Goal: Task Accomplishment & Management: Use online tool/utility

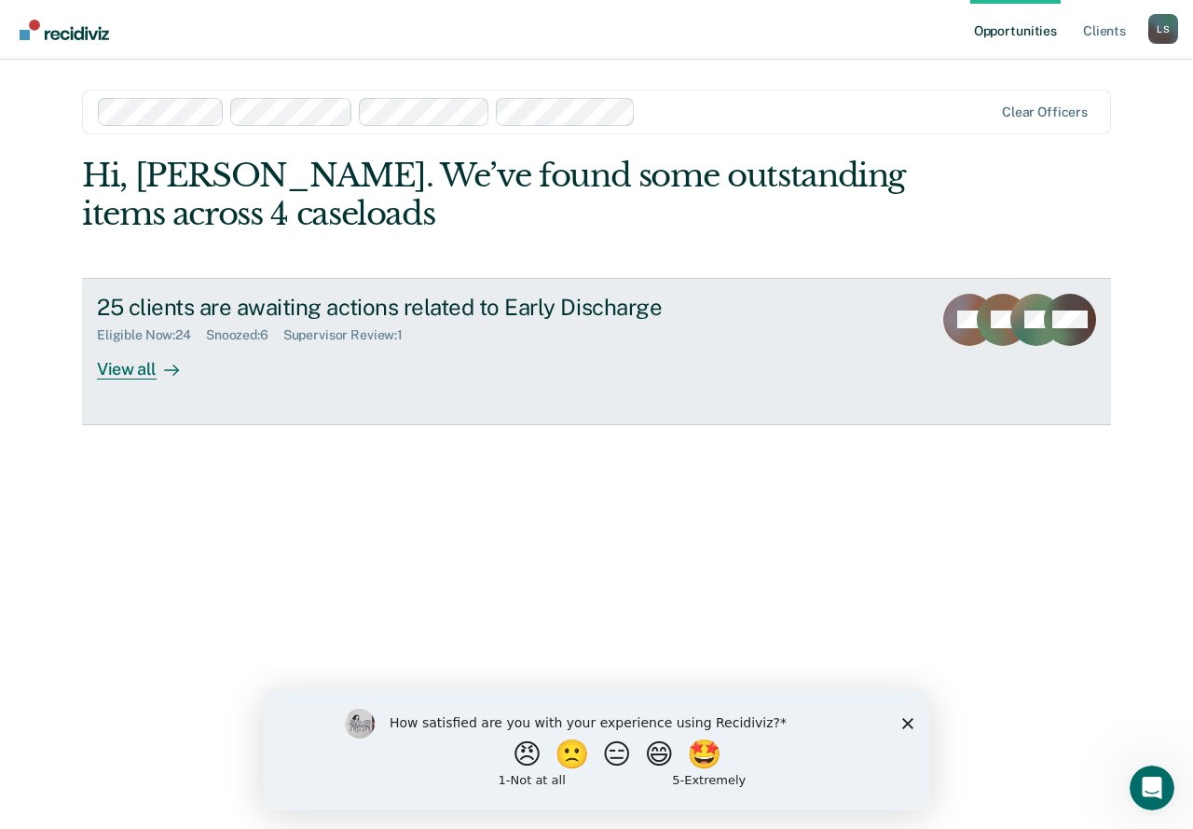
click at [131, 371] on div "View all" at bounding box center [149, 361] width 104 height 36
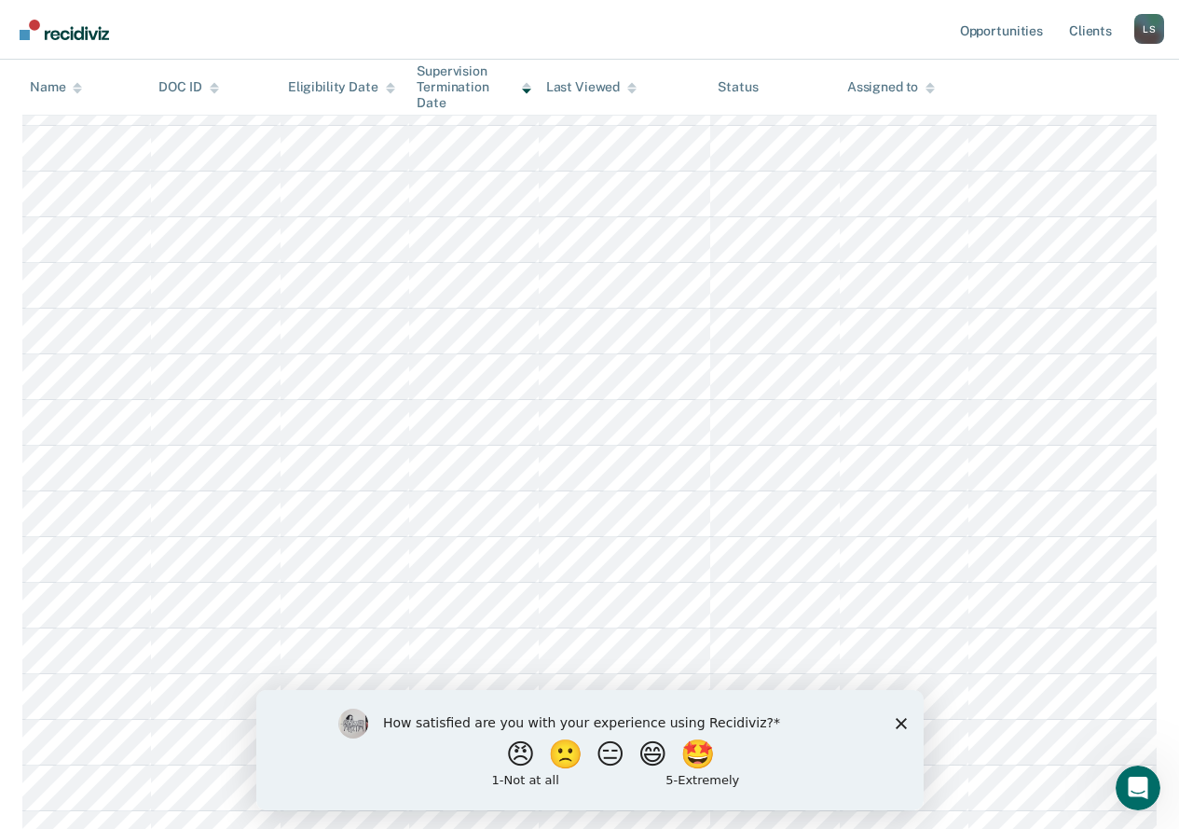
scroll to position [373, 0]
click at [900, 719] on icon "Close survey" at bounding box center [900, 722] width 11 height 11
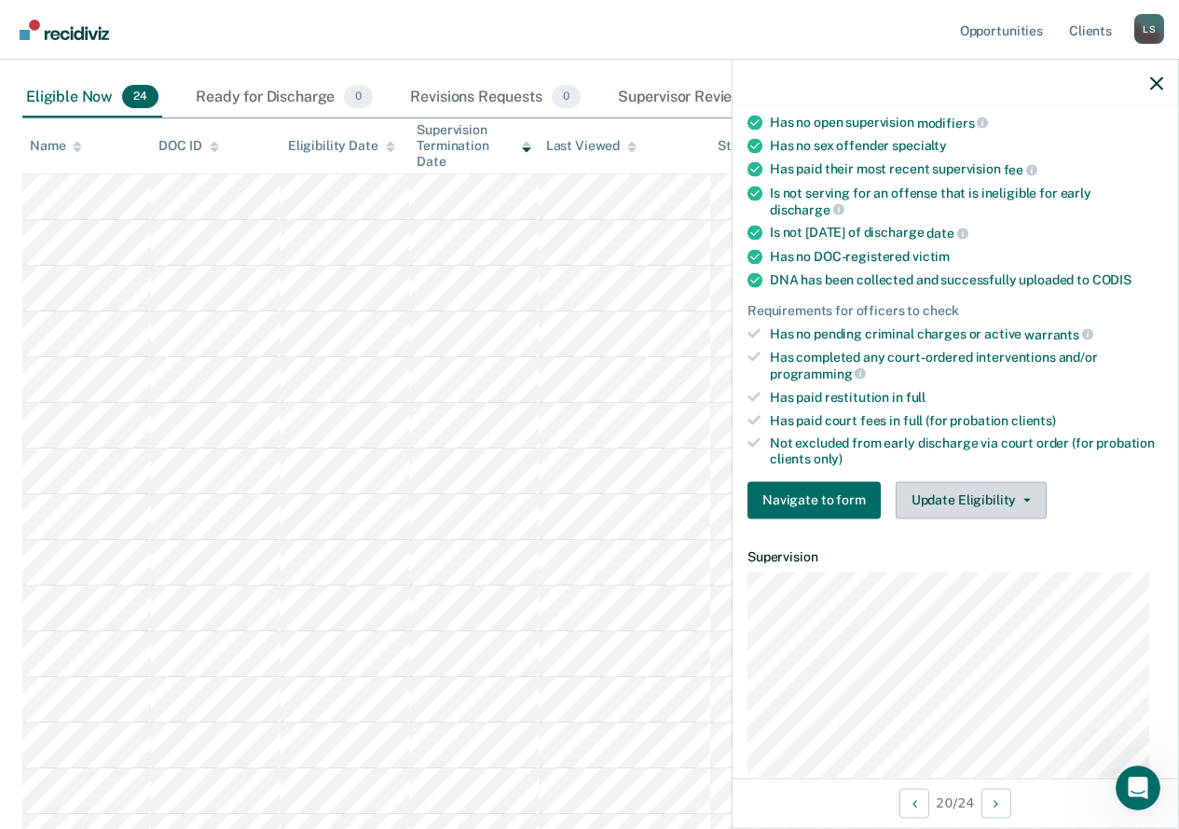
scroll to position [280, 0]
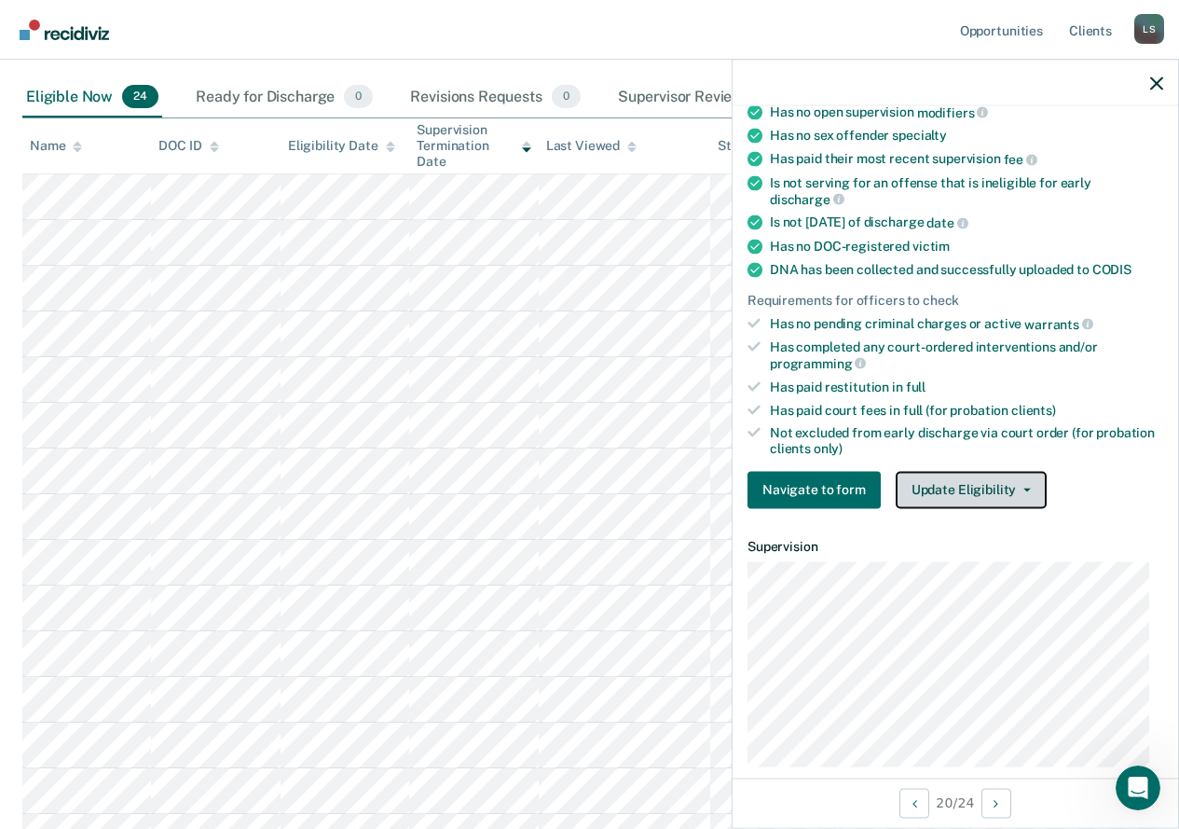
click at [1004, 496] on button "Update Eligibility" at bounding box center [971, 489] width 151 height 37
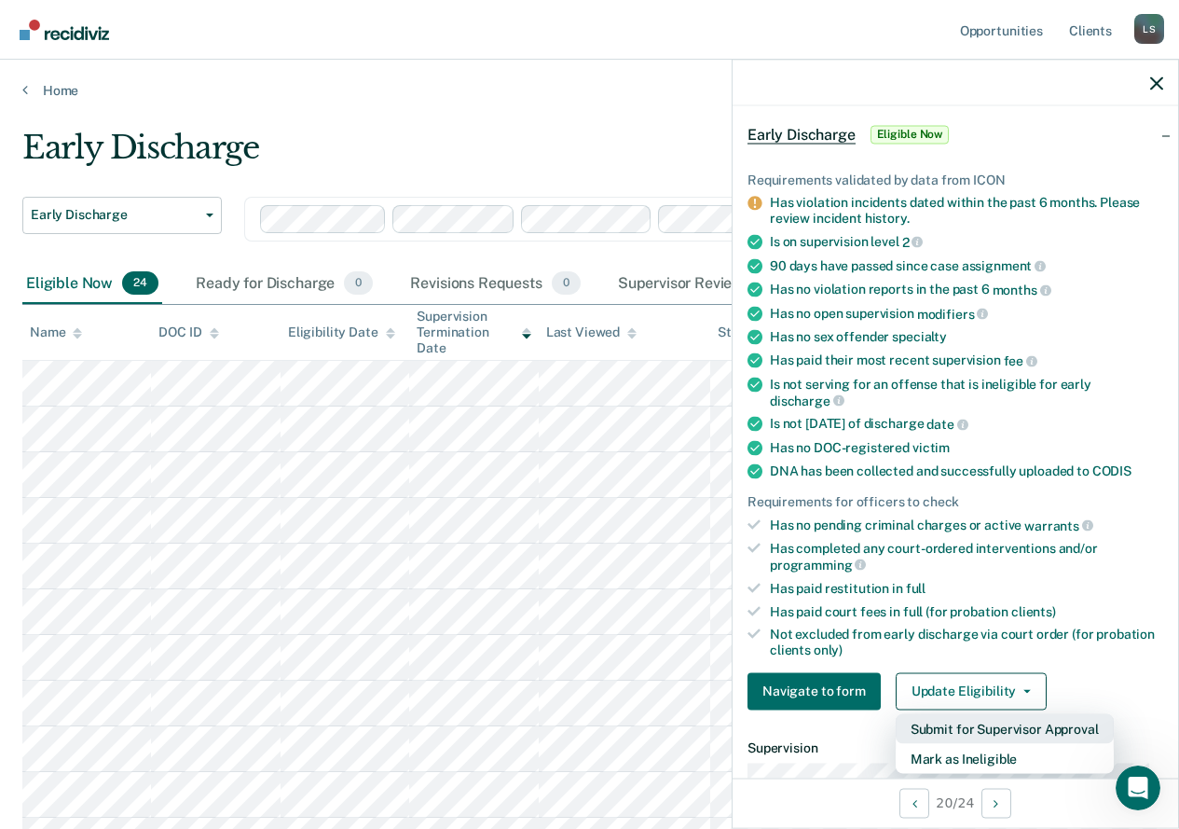
scroll to position [186, 0]
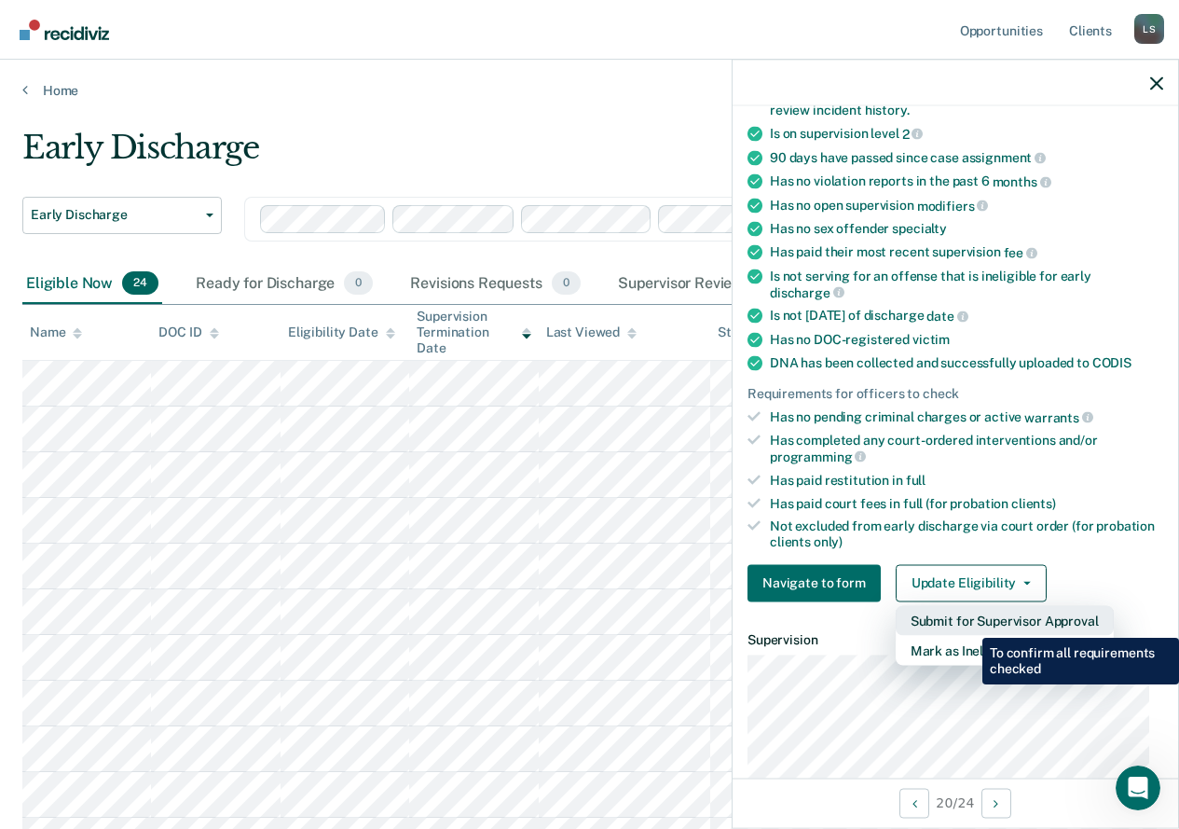
click at [969, 624] on button "Submit for Supervisor Approval" at bounding box center [1005, 620] width 218 height 30
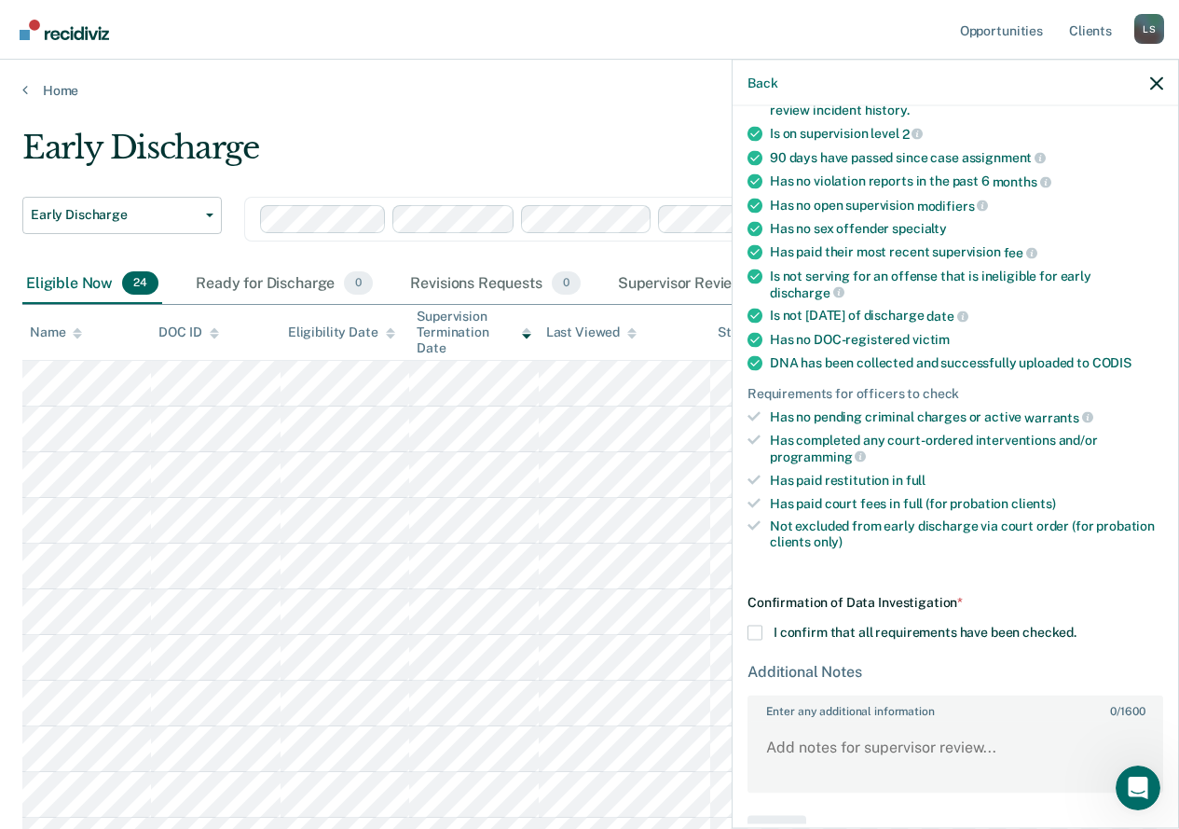
click at [755, 634] on span at bounding box center [755, 632] width 15 height 15
click at [1077, 625] on input "I confirm that all requirements have been checked." at bounding box center [1077, 625] width 0 height 0
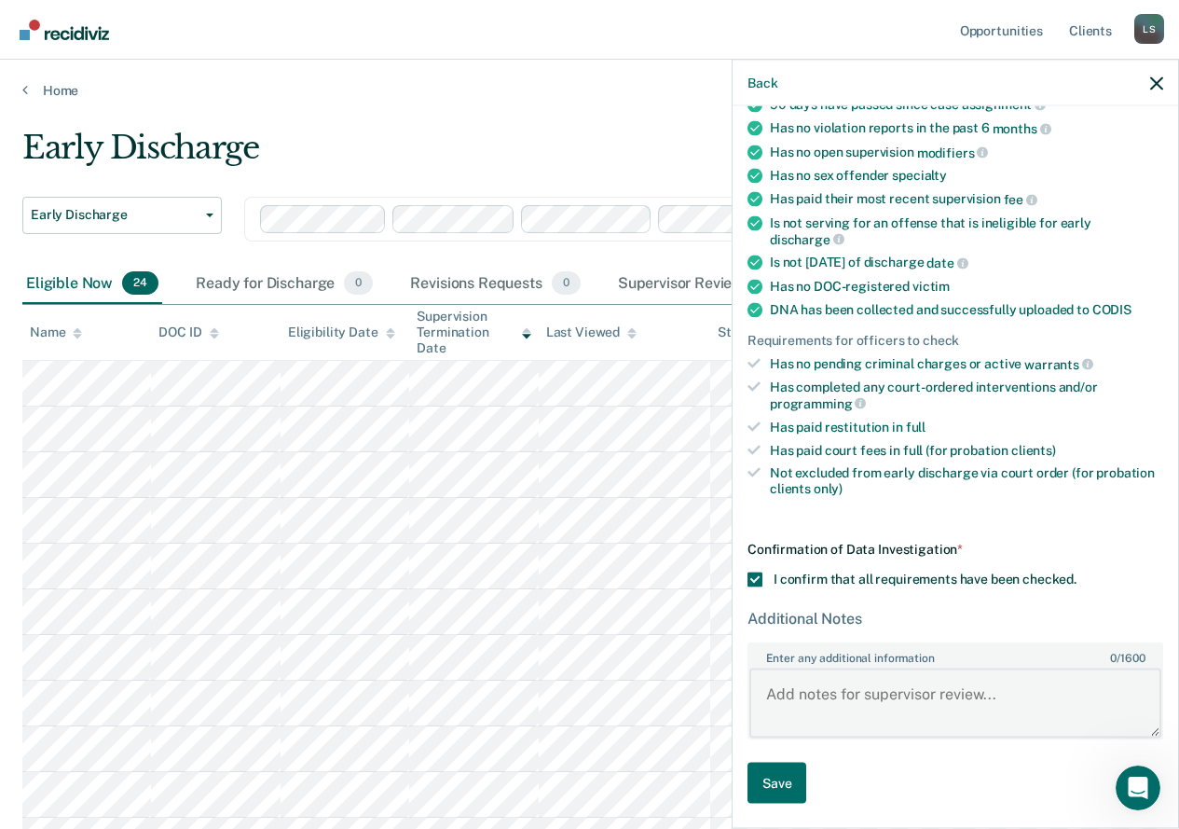
click at [770, 682] on textarea "Enter any additional information 0 / 1600" at bounding box center [956, 702] width 412 height 69
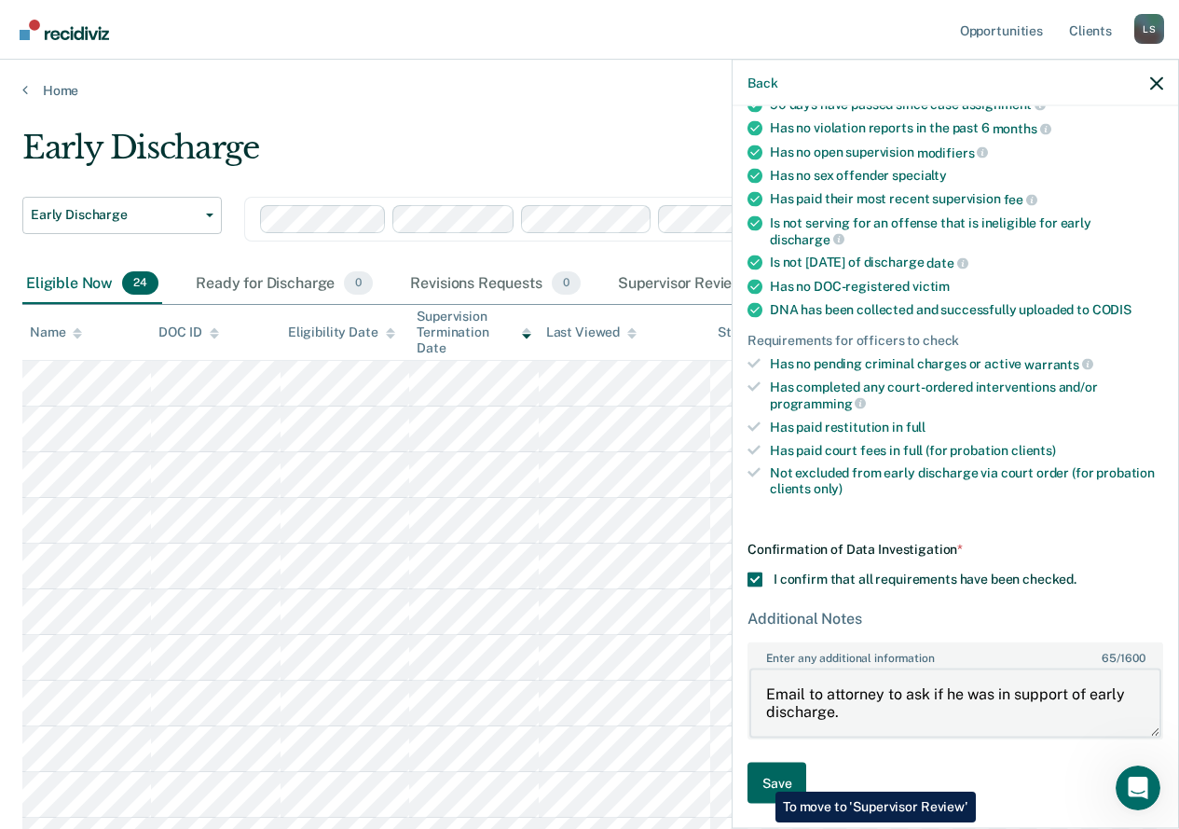
type textarea "Email to attorney to ask if he was in support of early discharge."
click at [762, 777] on button "Save" at bounding box center [777, 783] width 59 height 42
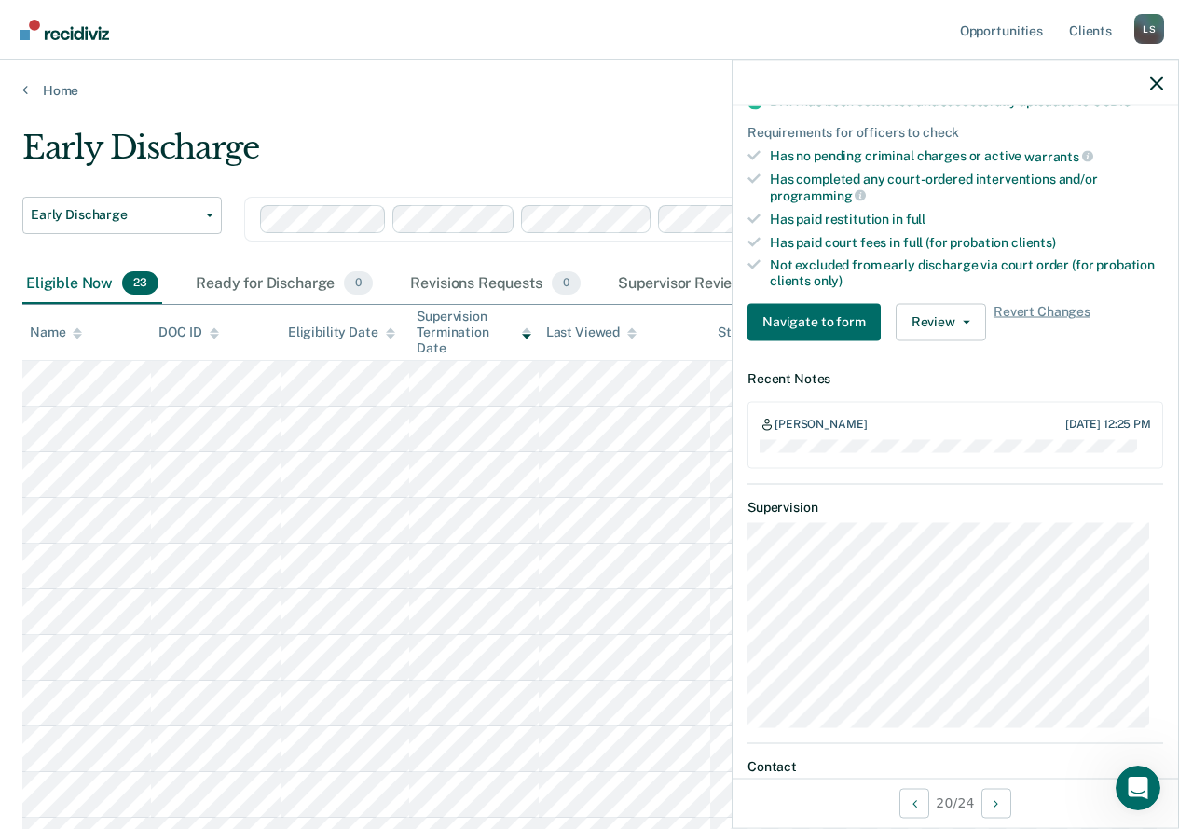
scroll to position [214, 0]
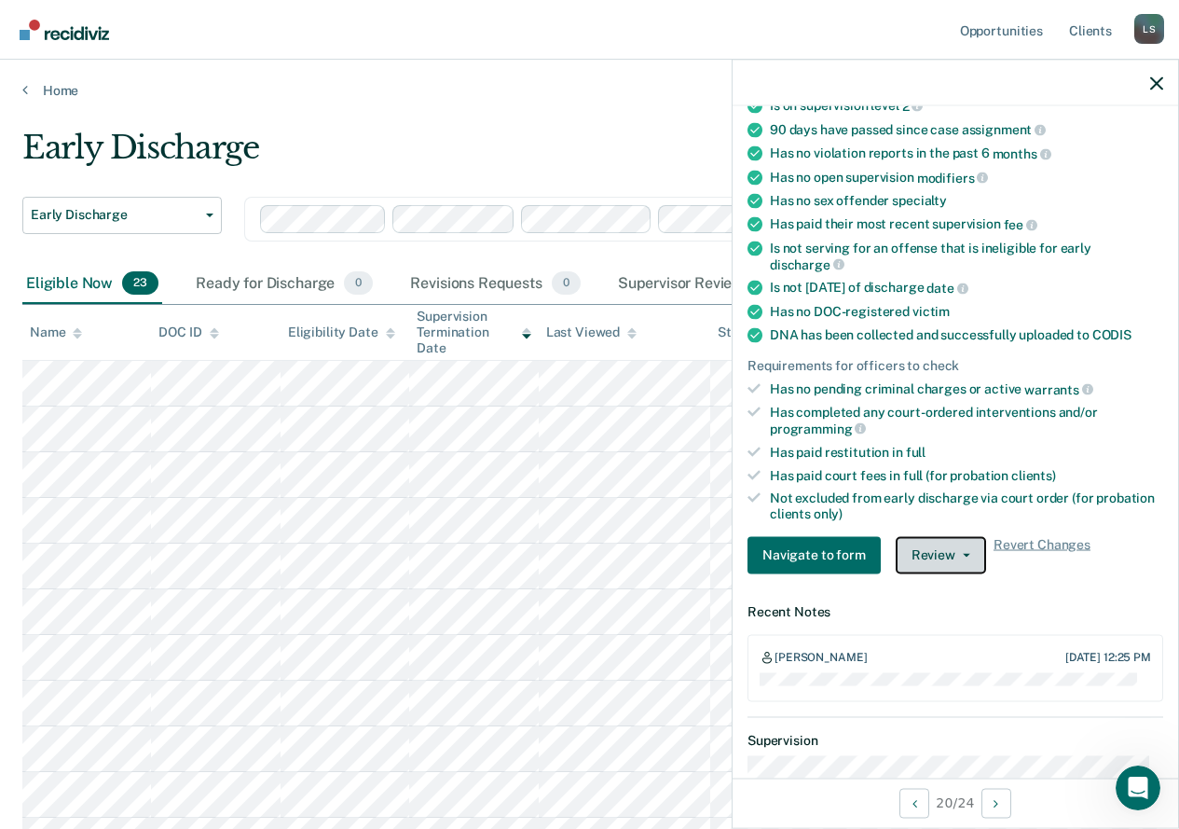
click at [941, 560] on button "Review" at bounding box center [941, 554] width 90 height 37
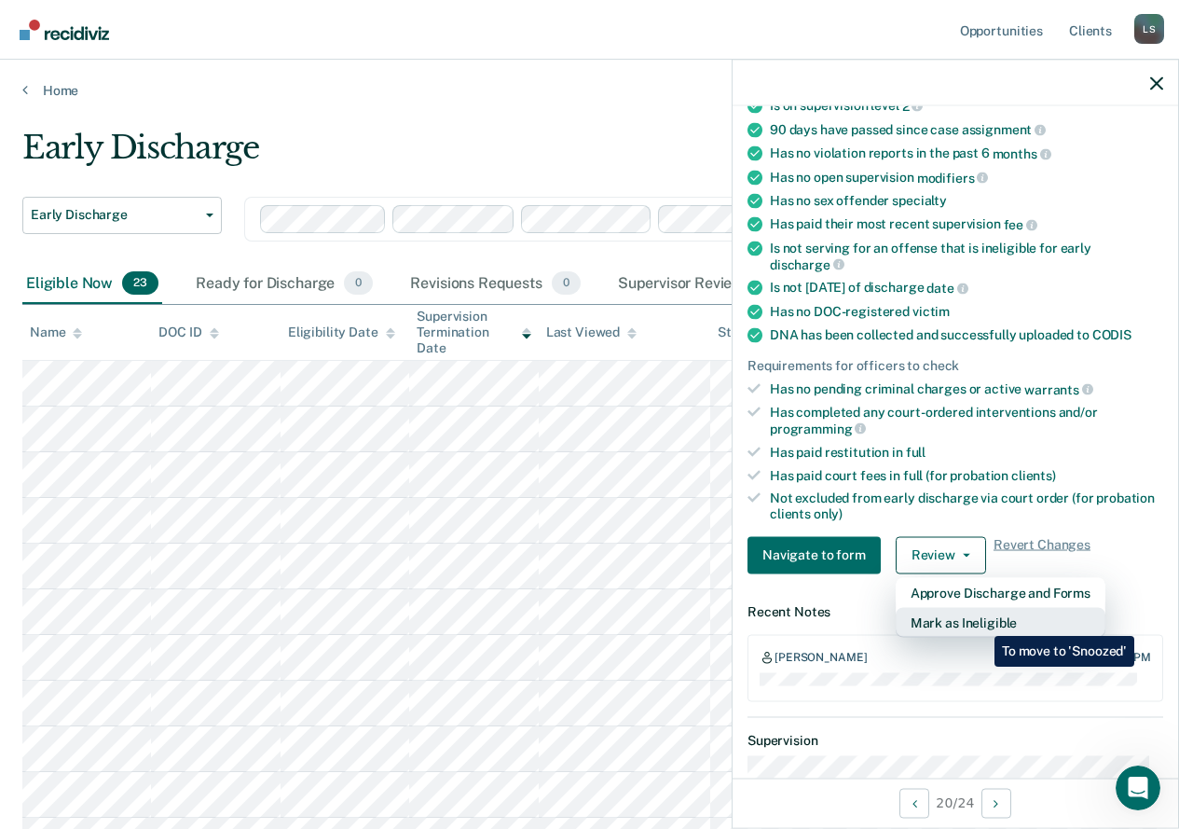
click at [981, 622] on button "Mark as Ineligible" at bounding box center [1001, 622] width 210 height 30
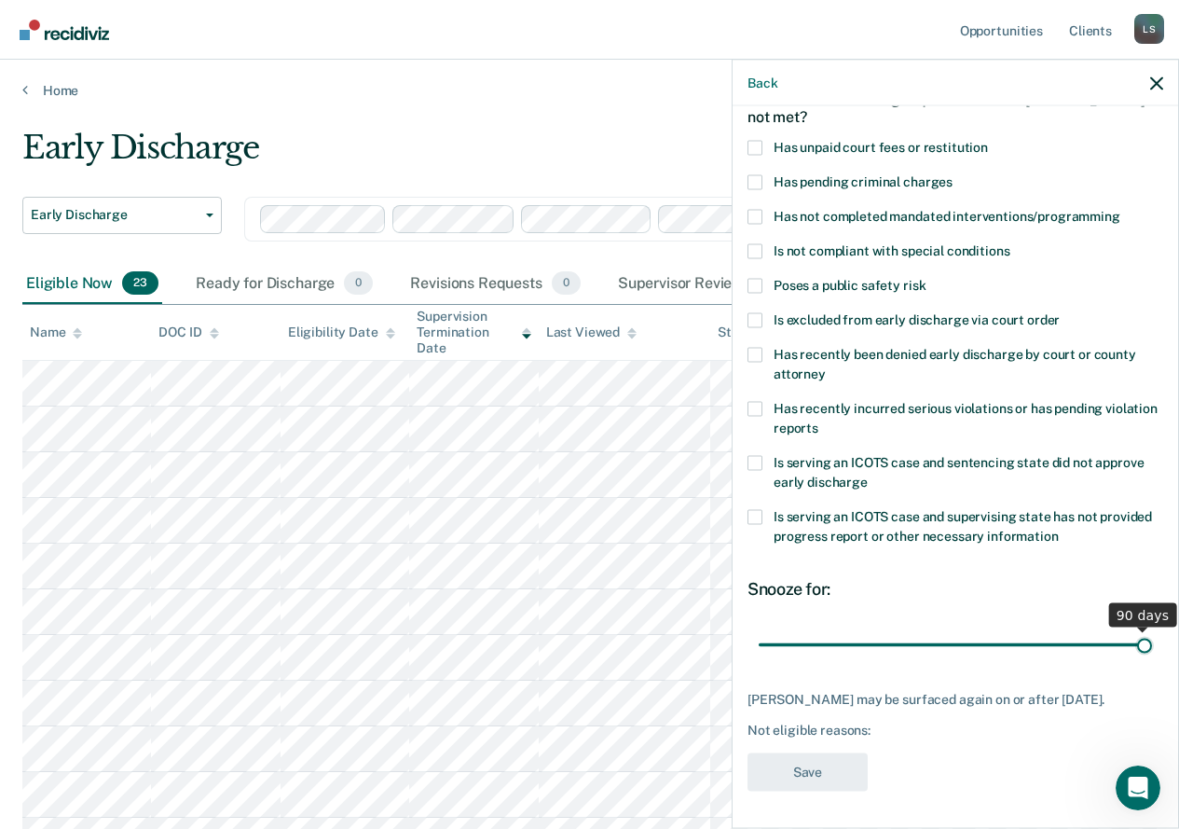
drag, startPoint x: 881, startPoint y: 628, endPoint x: 1139, endPoint y: 622, distance: 258.3
type input "90"
click at [1139, 628] on input "range" at bounding box center [955, 644] width 393 height 33
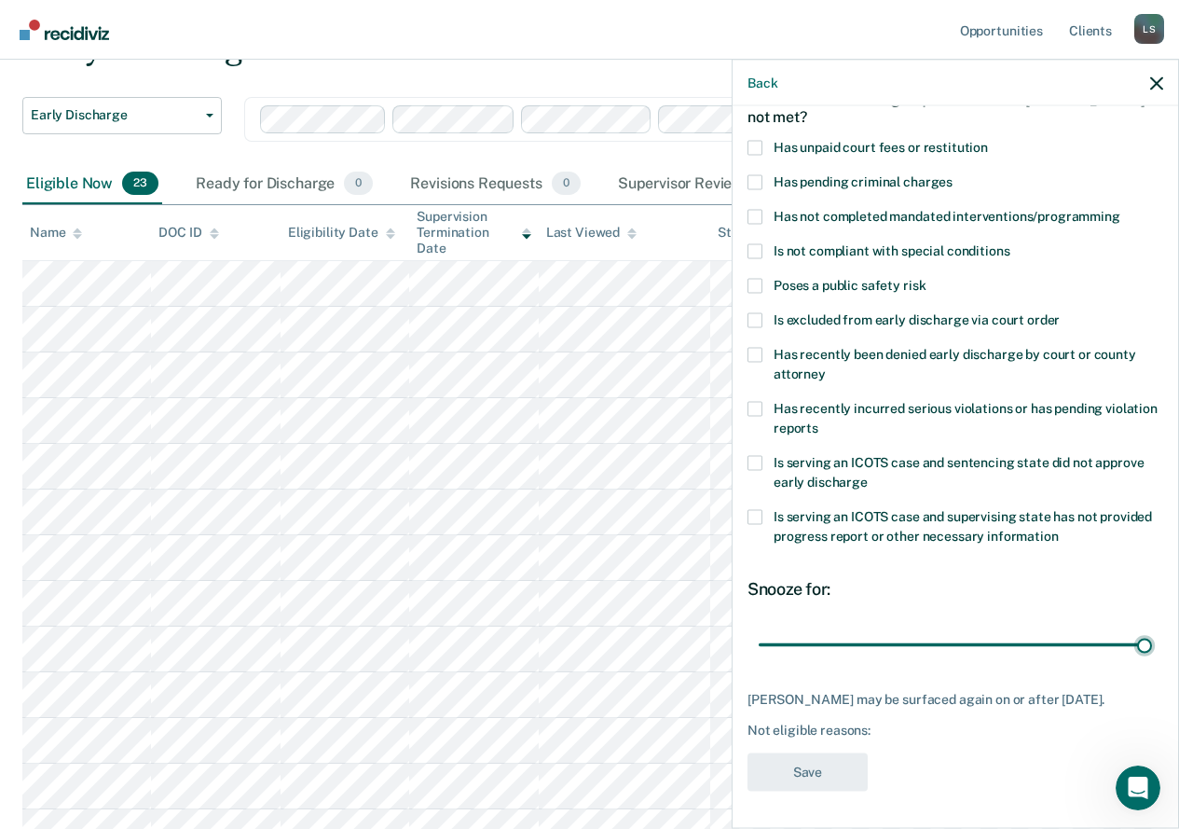
scroll to position [93, 0]
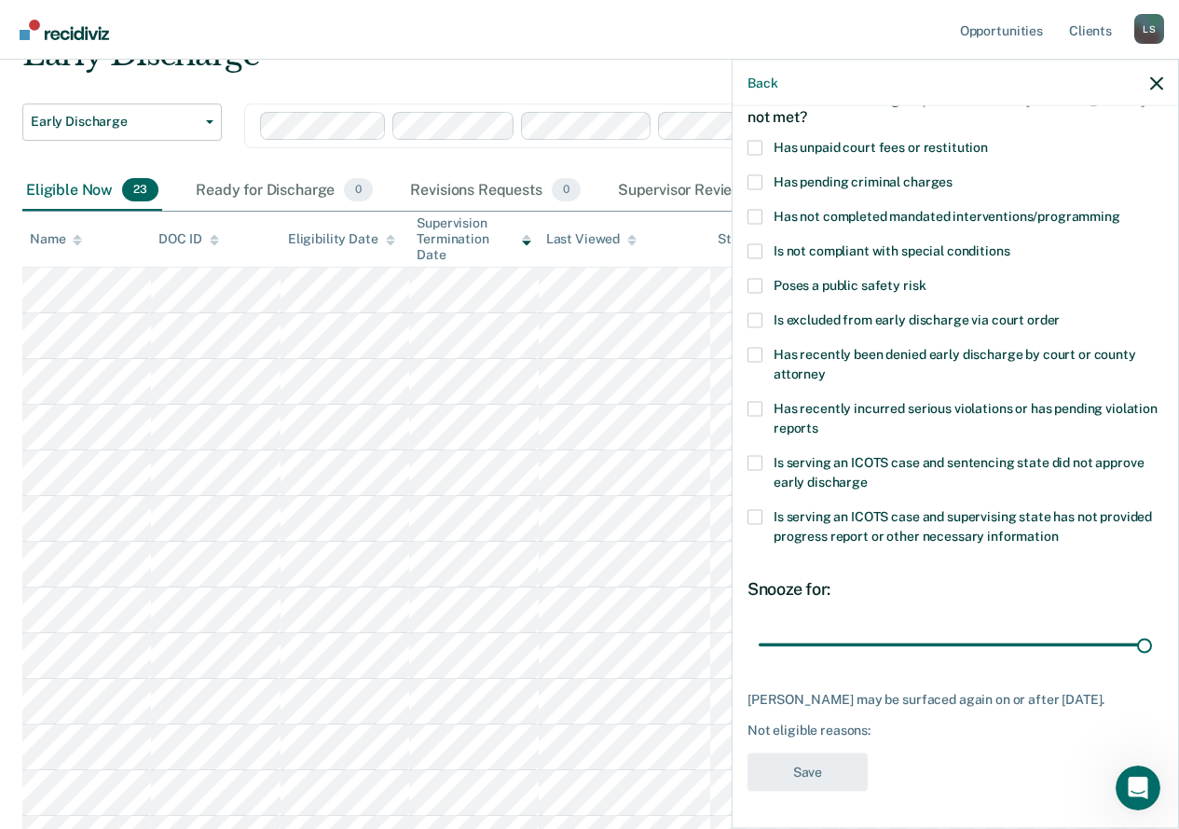
click at [751, 347] on span at bounding box center [755, 354] width 15 height 15
click at [826, 366] on input "Has recently been denied early discharge by court or county attorney" at bounding box center [826, 366] width 0 height 0
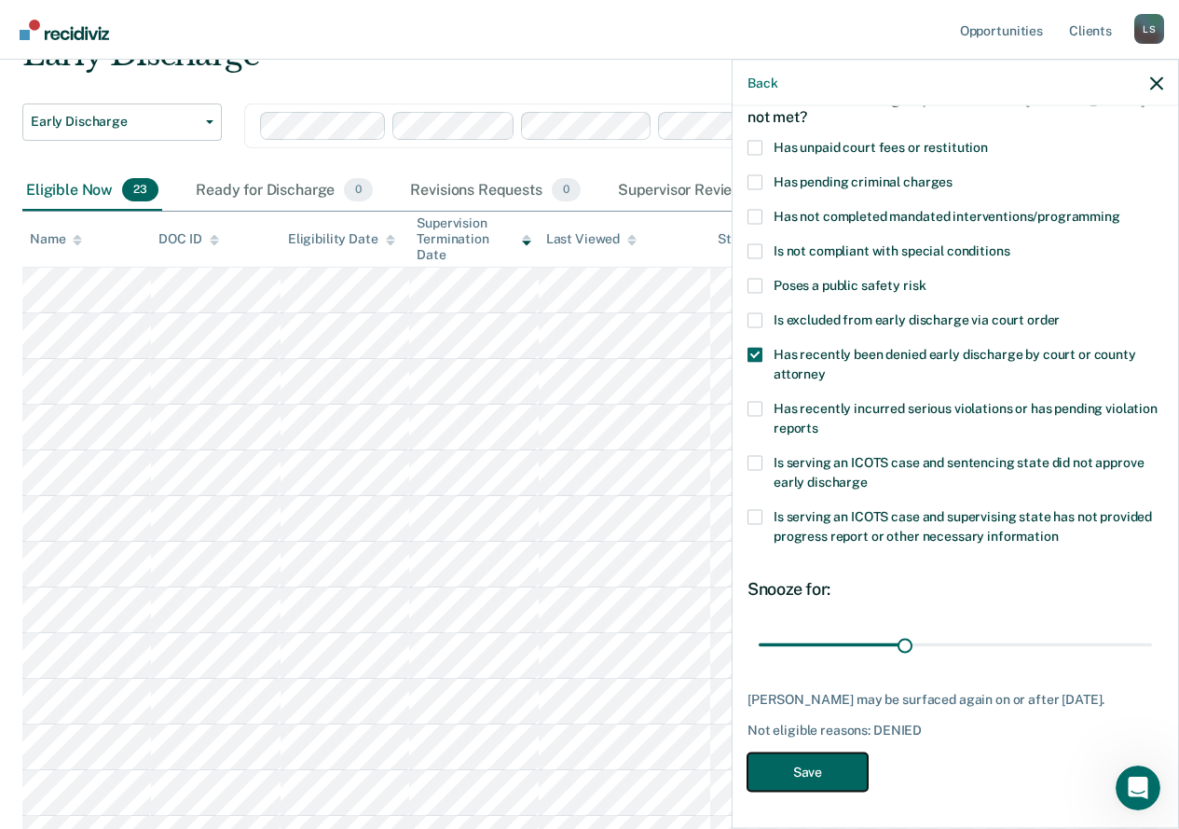
click at [798, 774] on button "Save" at bounding box center [808, 771] width 120 height 38
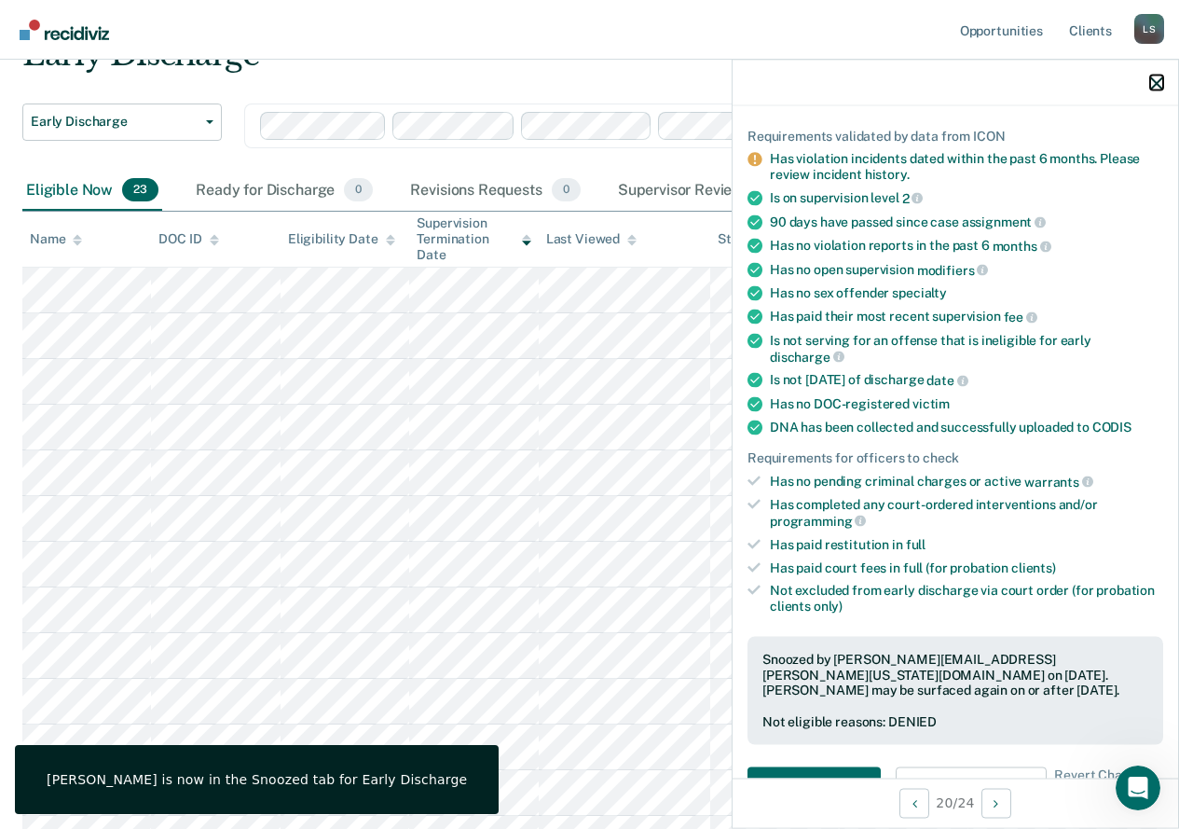
click at [1156, 81] on icon "button" at bounding box center [1156, 82] width 13 height 13
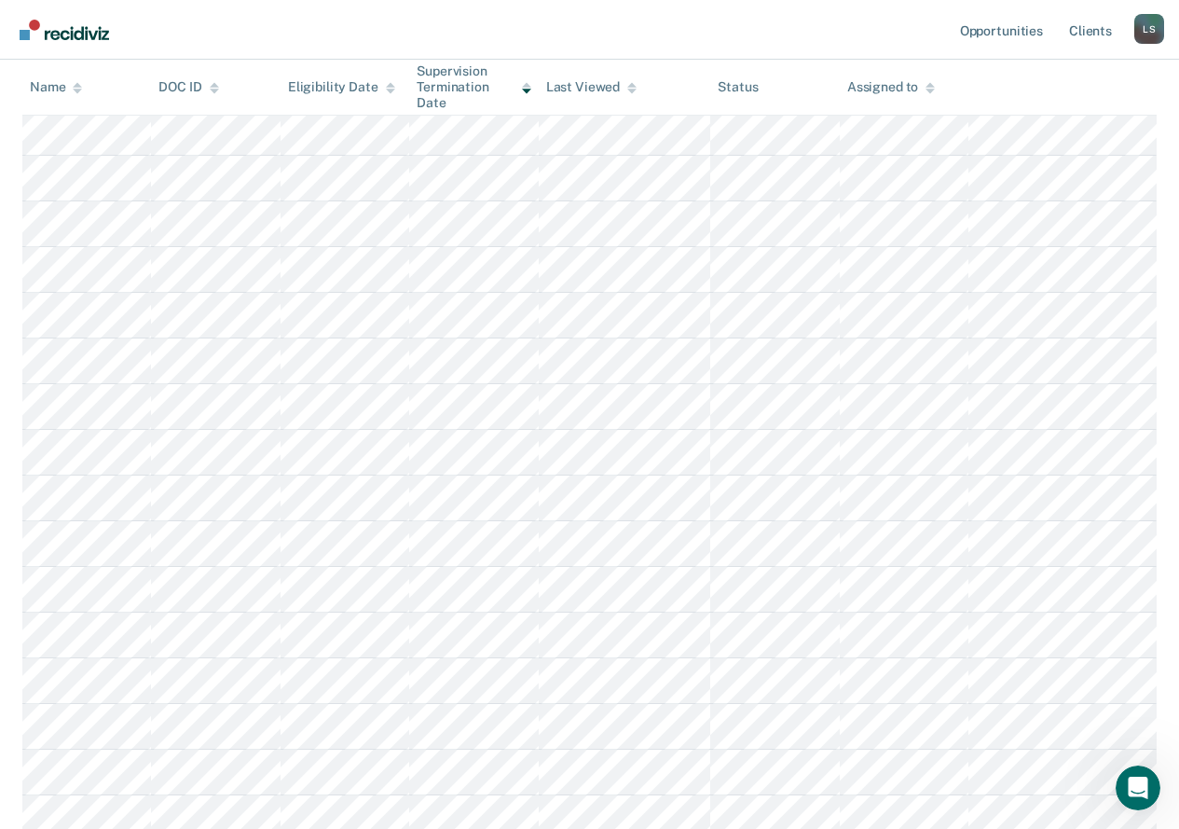
scroll to position [0, 0]
